Goal: Browse casually

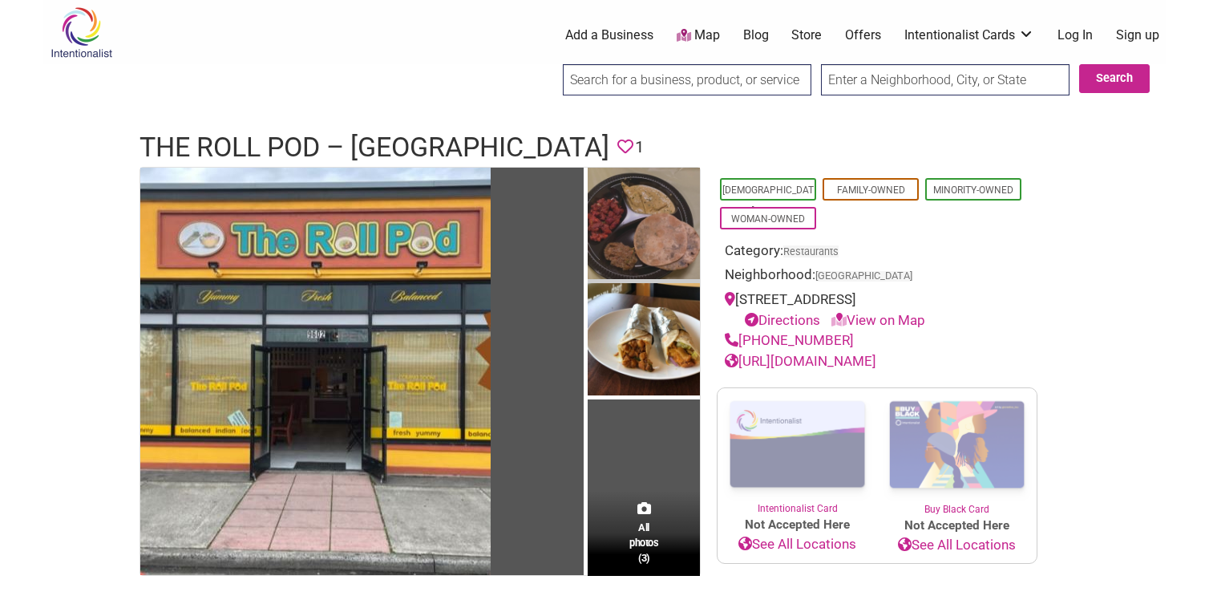
click at [613, 237] on img at bounding box center [644, 226] width 112 height 116
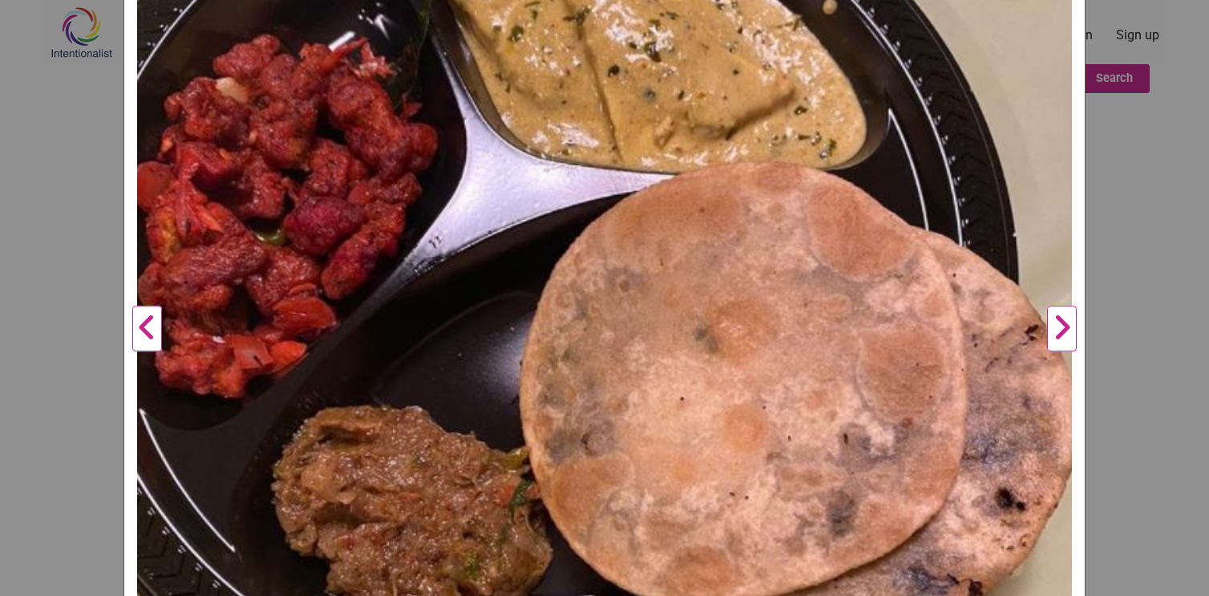
scroll to position [394, 0]
click at [1050, 346] on button "Next" at bounding box center [1062, 329] width 44 height 1099
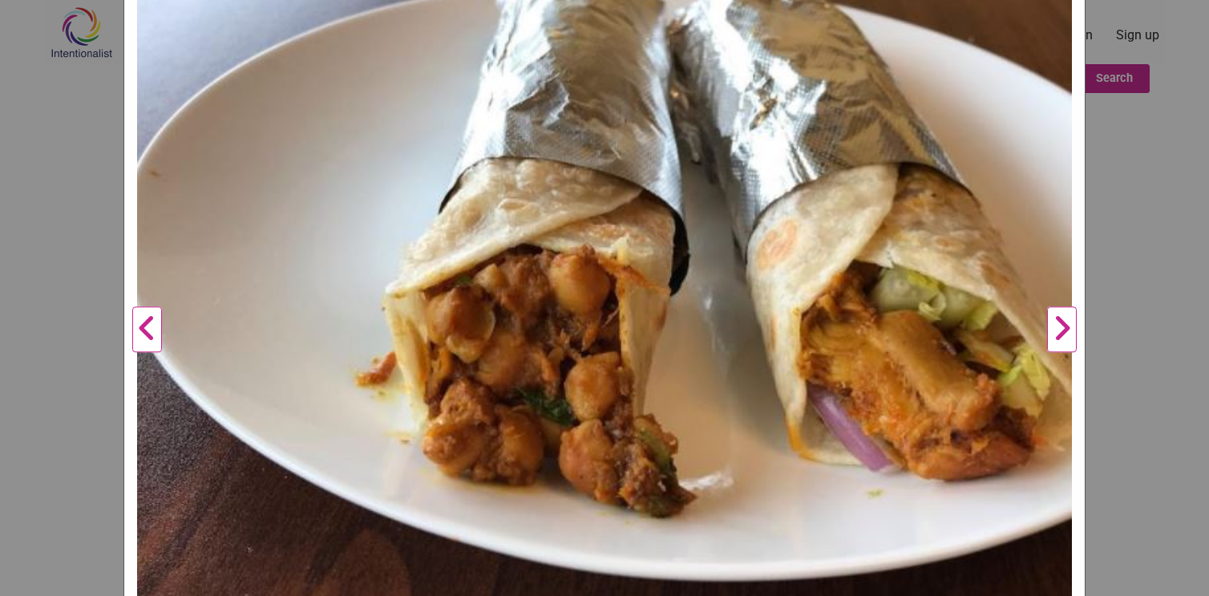
click at [1050, 346] on button "Next" at bounding box center [1062, 329] width 44 height 1099
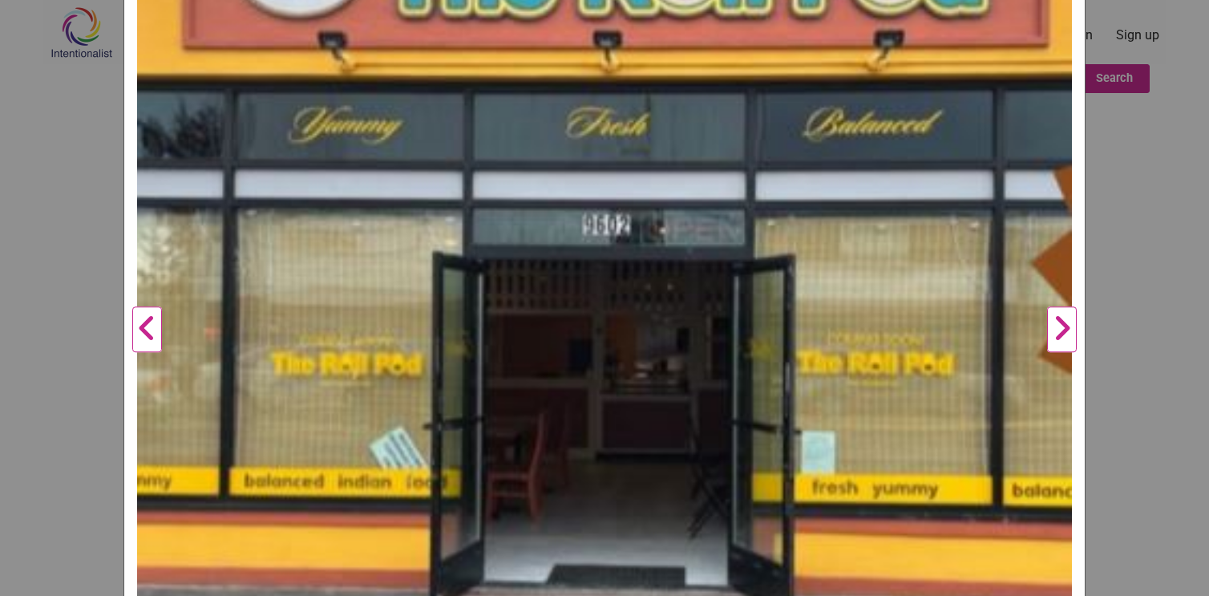
click at [1050, 346] on button "Next" at bounding box center [1062, 329] width 44 height 1099
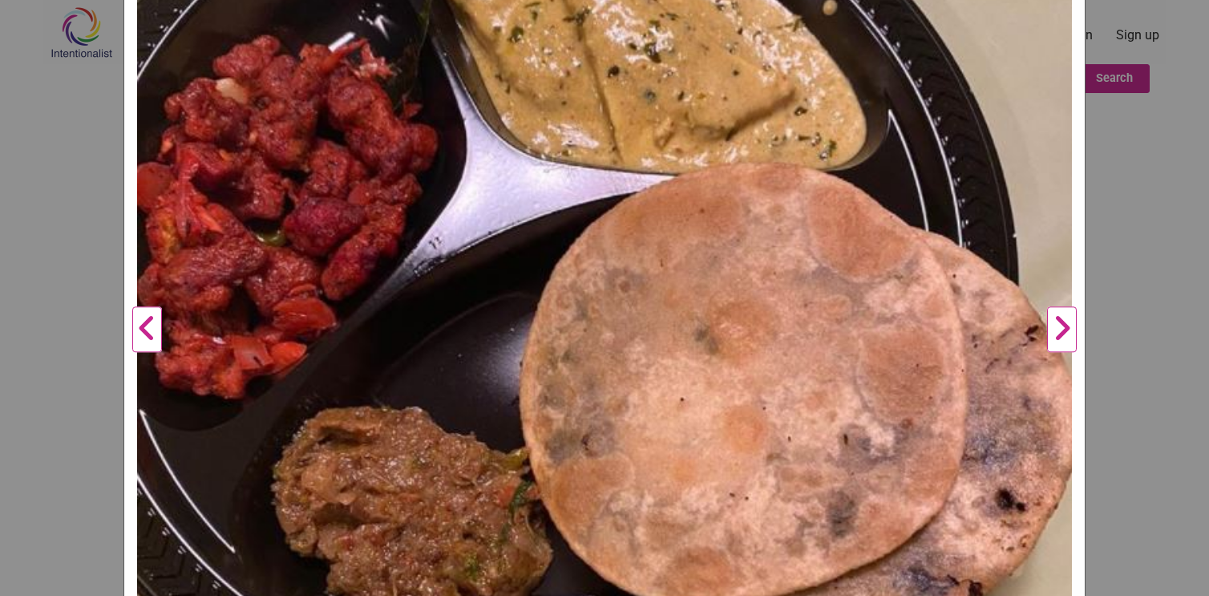
click at [1050, 346] on button "Next" at bounding box center [1062, 329] width 44 height 1099
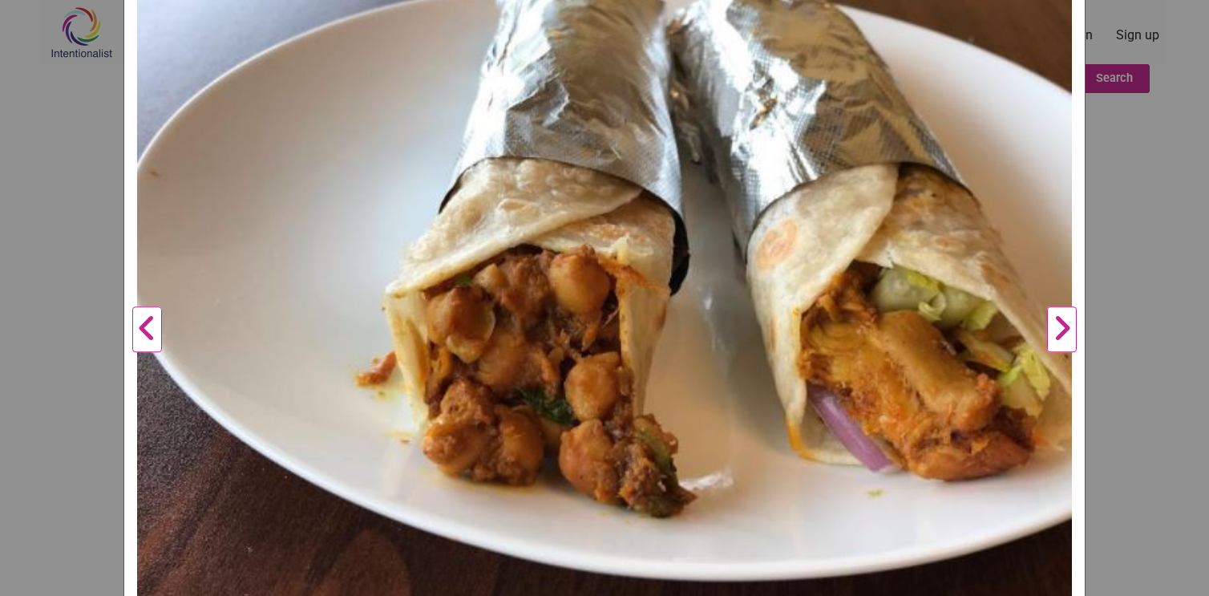
click at [1047, 335] on button "Next" at bounding box center [1062, 329] width 44 height 1099
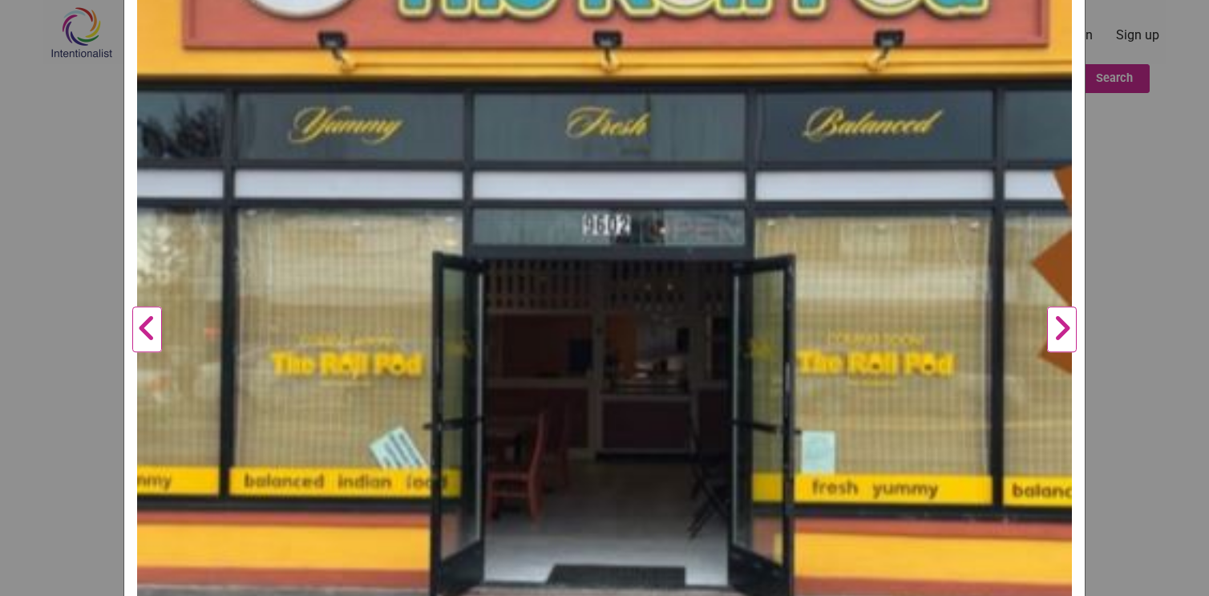
click at [1059, 322] on button "Next" at bounding box center [1062, 329] width 44 height 1099
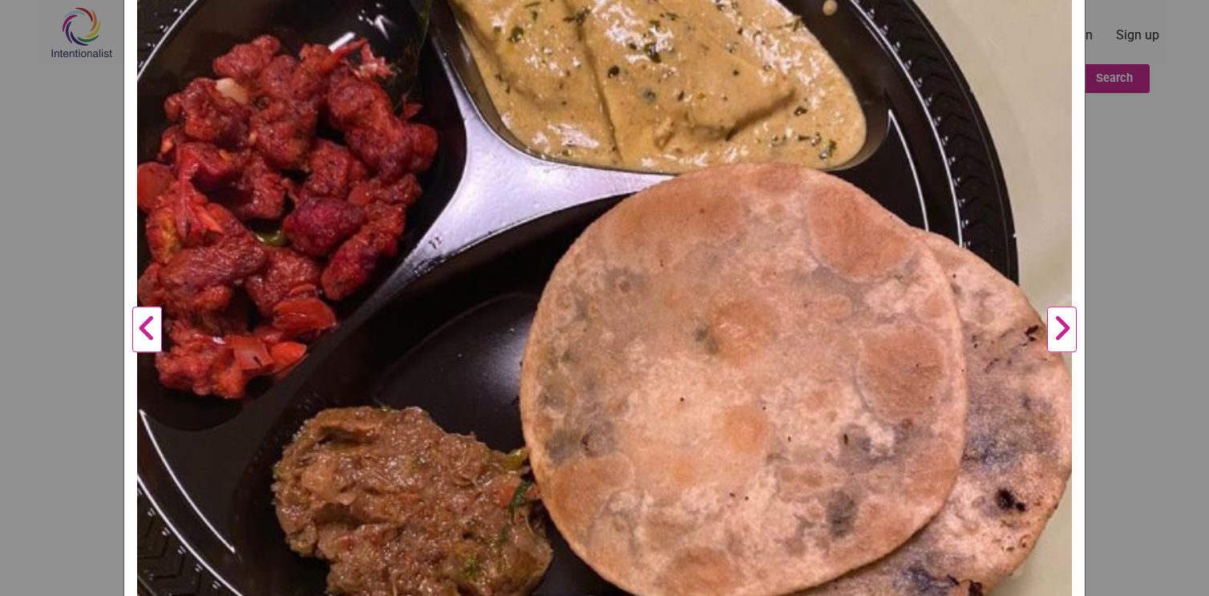
click at [1059, 326] on button "Next" at bounding box center [1062, 329] width 44 height 1099
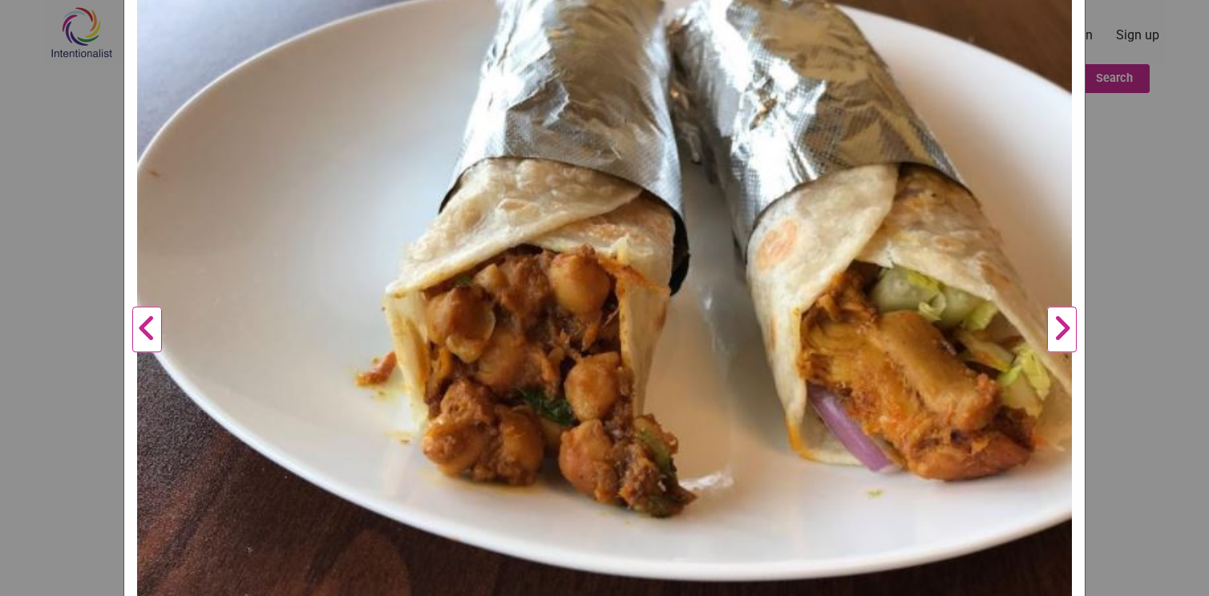
click at [1059, 327] on button "Next" at bounding box center [1062, 329] width 44 height 1099
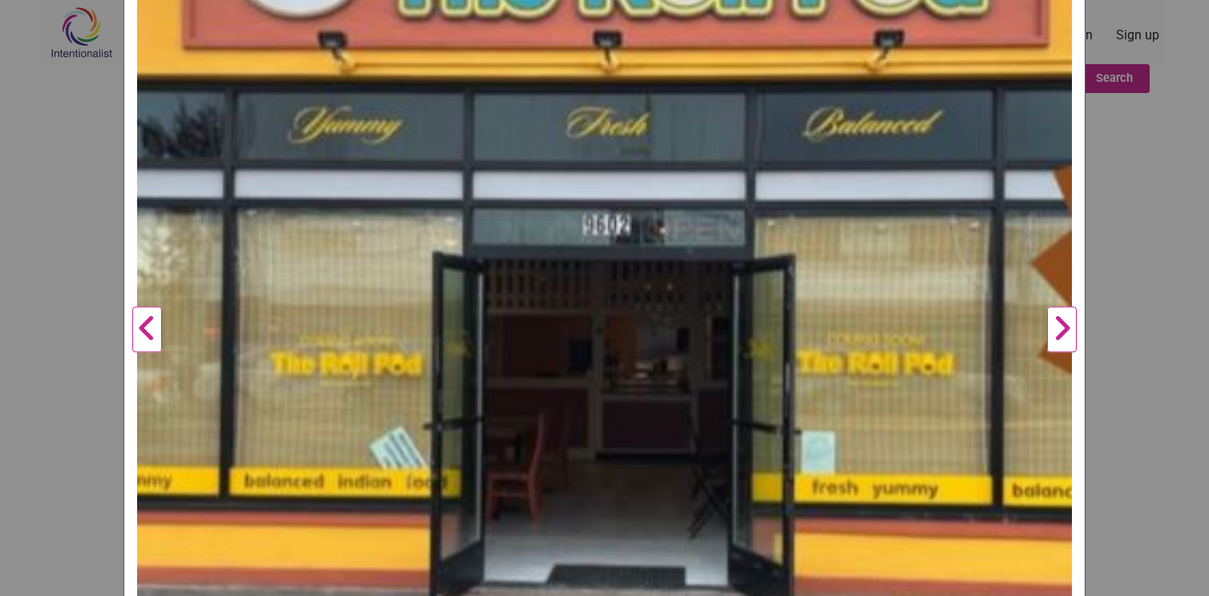
click at [1059, 327] on button "Next" at bounding box center [1062, 329] width 44 height 1099
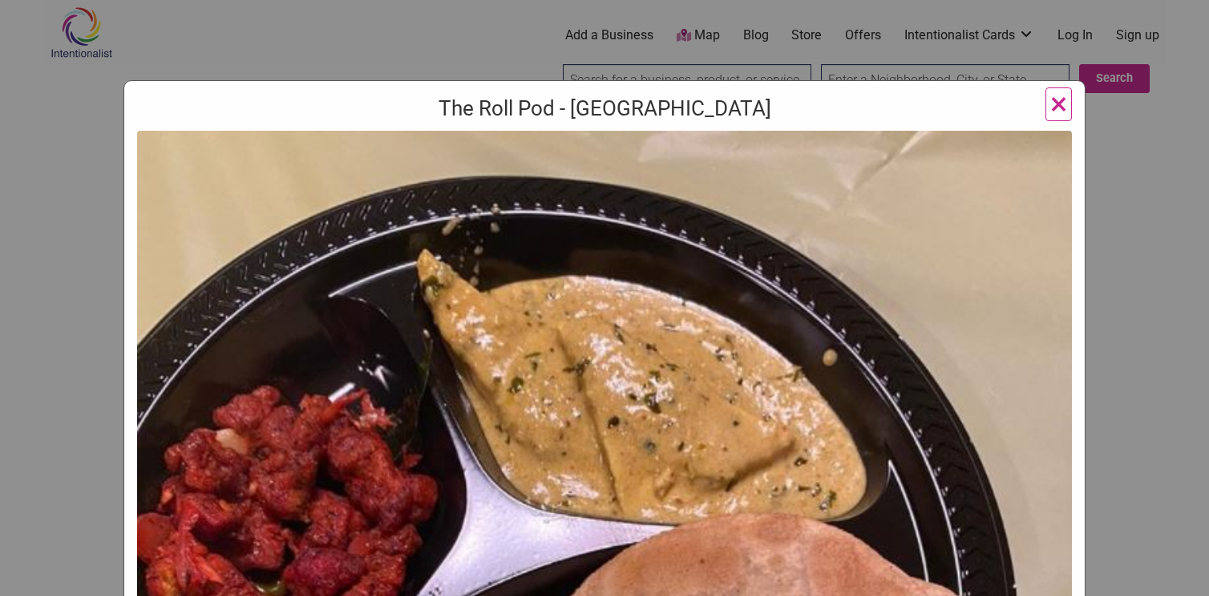
scroll to position [0, 0]
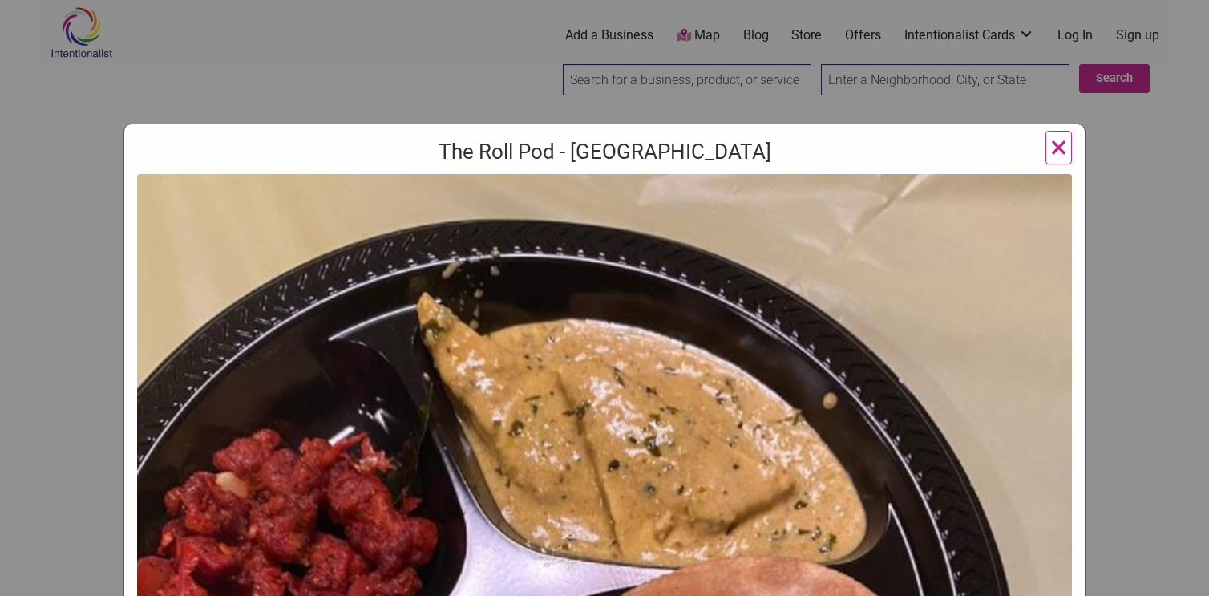
click at [1062, 146] on span "×" at bounding box center [1058, 147] width 17 height 38
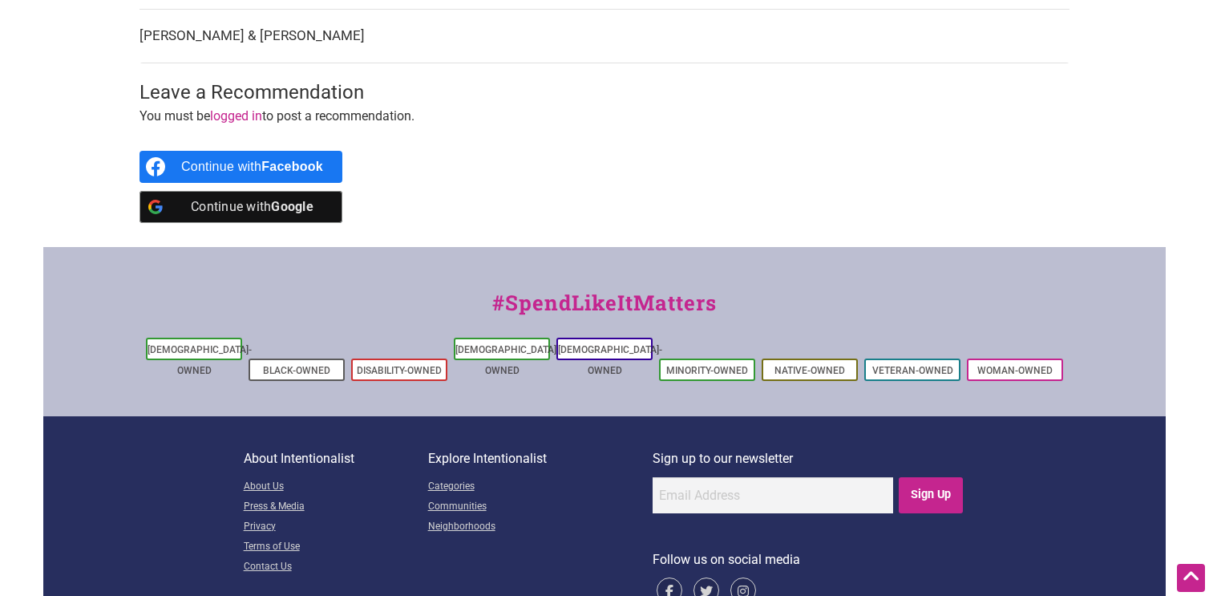
scroll to position [791, 0]
